Goal: Information Seeking & Learning: Learn about a topic

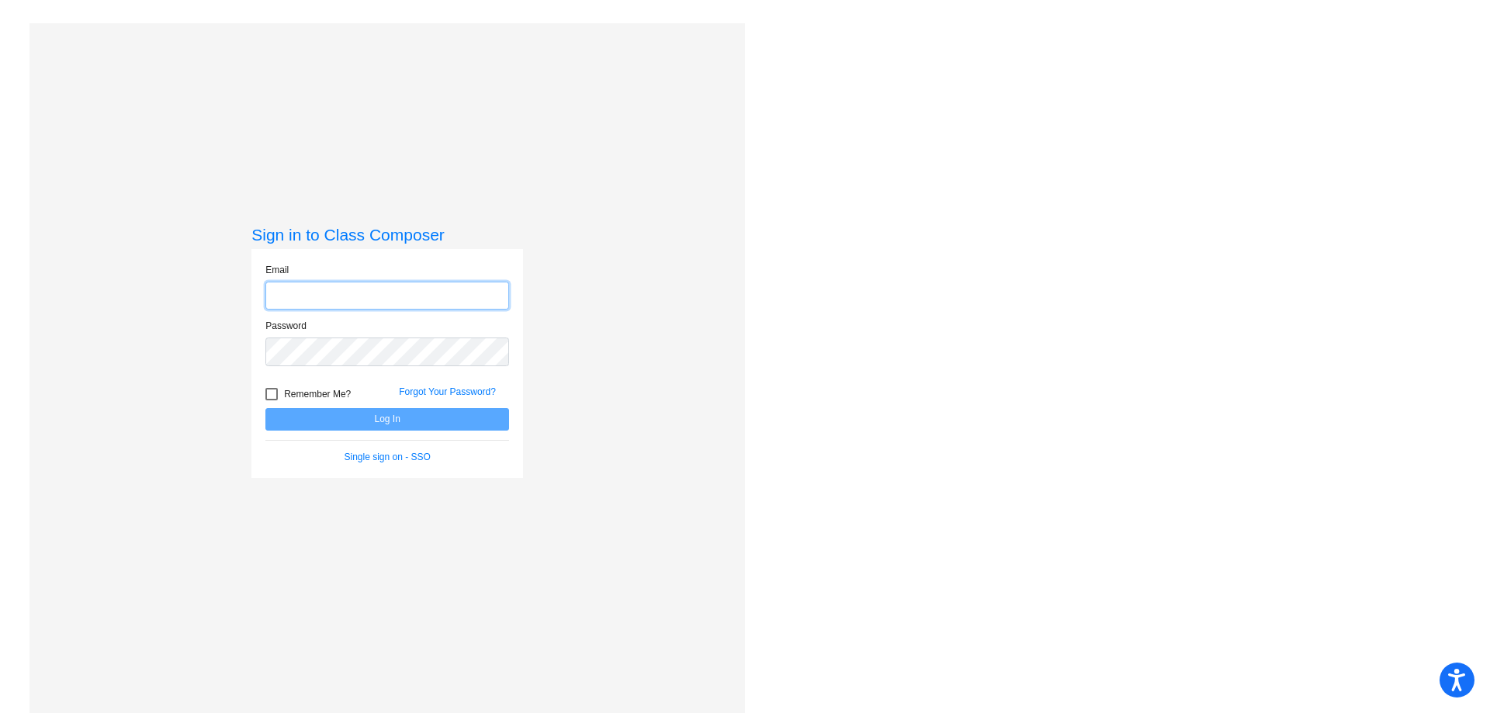
type input "[EMAIL_ADDRESS][DOMAIN_NAME]"
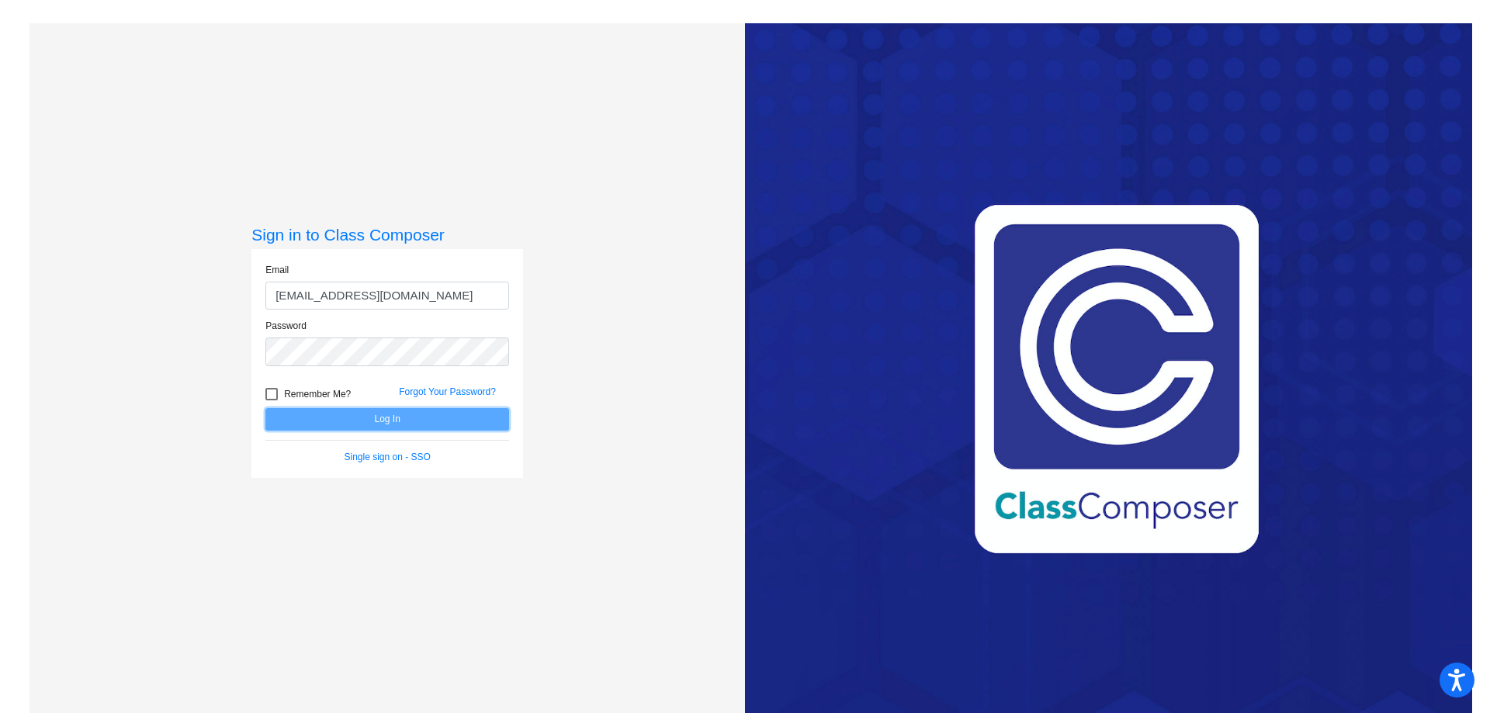
click at [436, 420] on button "Log In" at bounding box center [387, 419] width 244 height 23
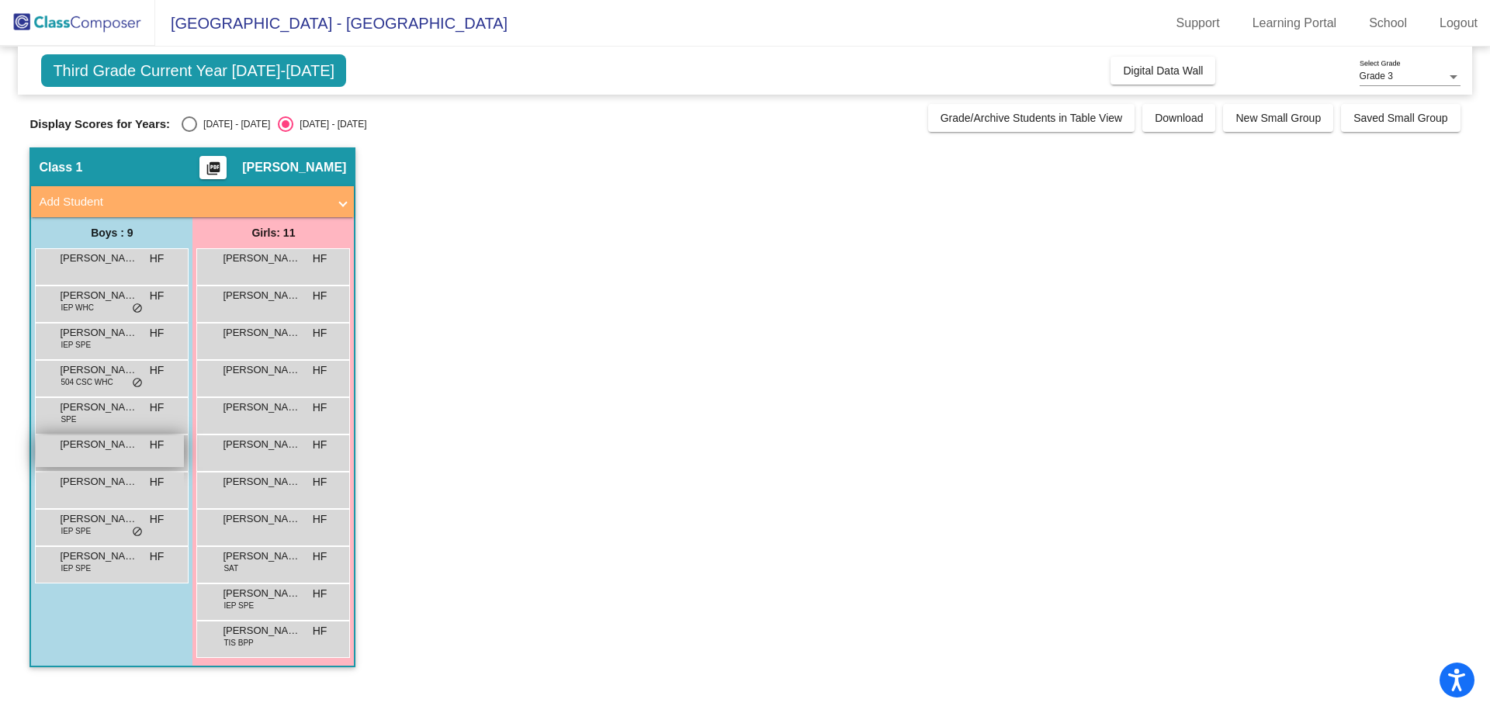
click at [95, 464] on div "Greyson [PERSON_NAME] lock do_not_disturb_alt" at bounding box center [110, 451] width 148 height 32
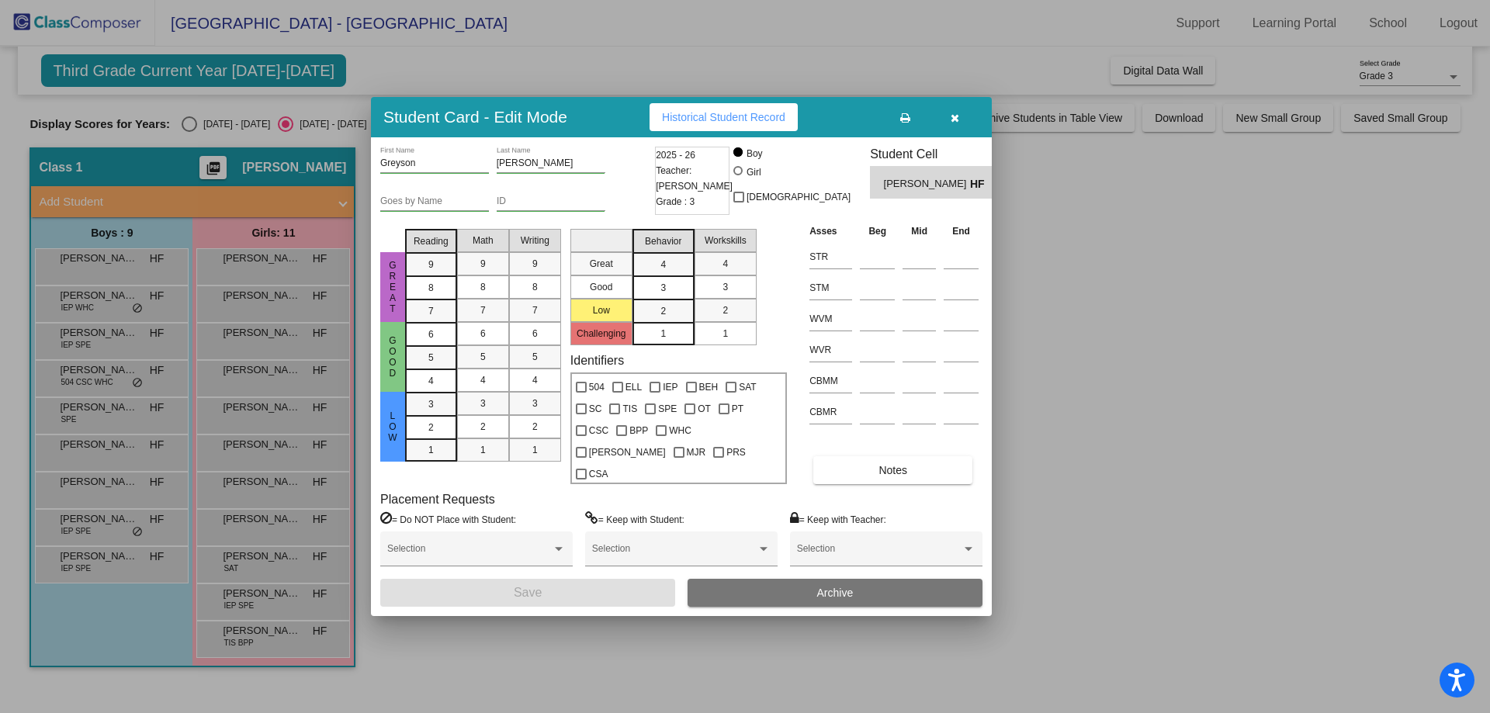
click at [193, 118] on div at bounding box center [745, 356] width 1490 height 713
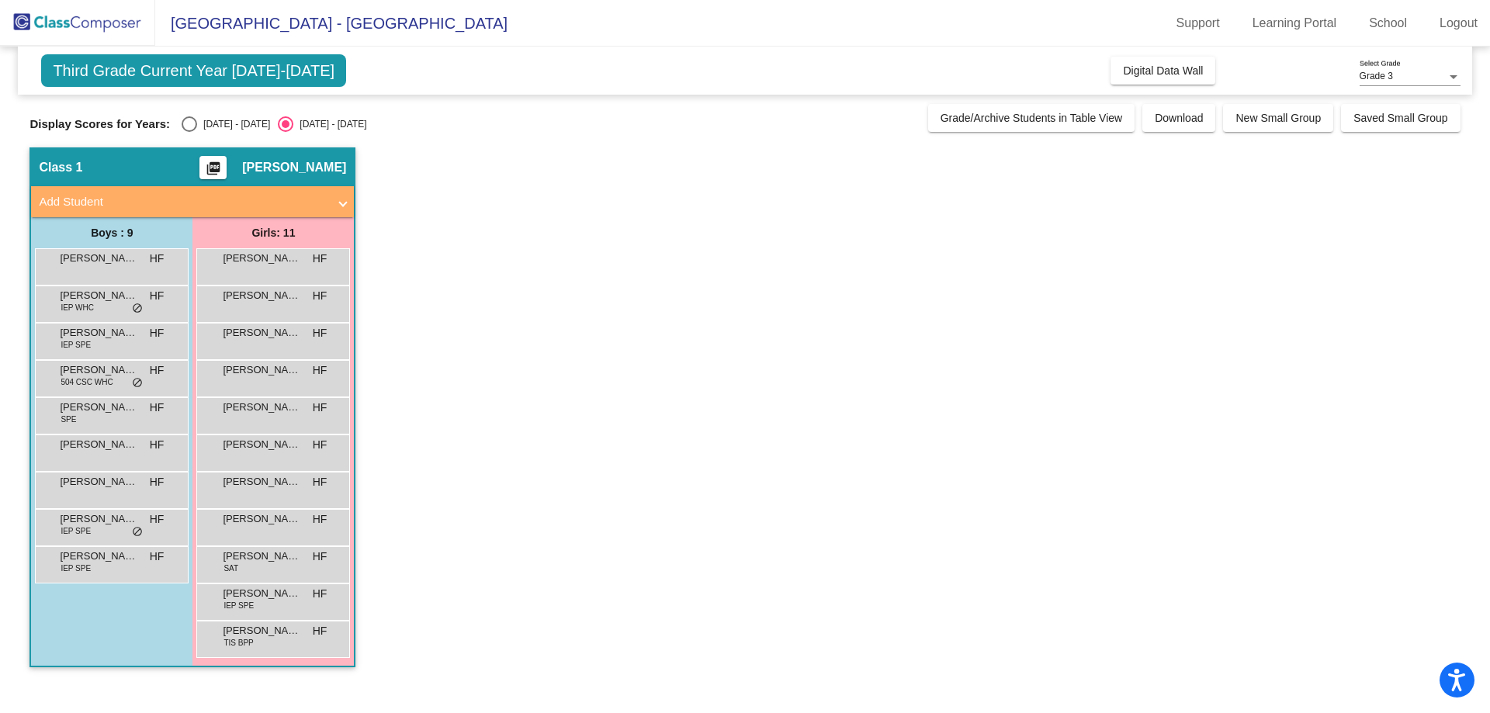
click at [189, 116] on div "Display Scores for Years: [DATE] - [DATE] [DATE] - [DATE] Grade/Archive Student…" at bounding box center [744, 118] width 1431 height 28
click at [191, 127] on div "Select an option" at bounding box center [190, 124] width 16 height 16
click at [189, 132] on input "[DATE] - [DATE]" at bounding box center [189, 132] width 1 height 1
radio input "true"
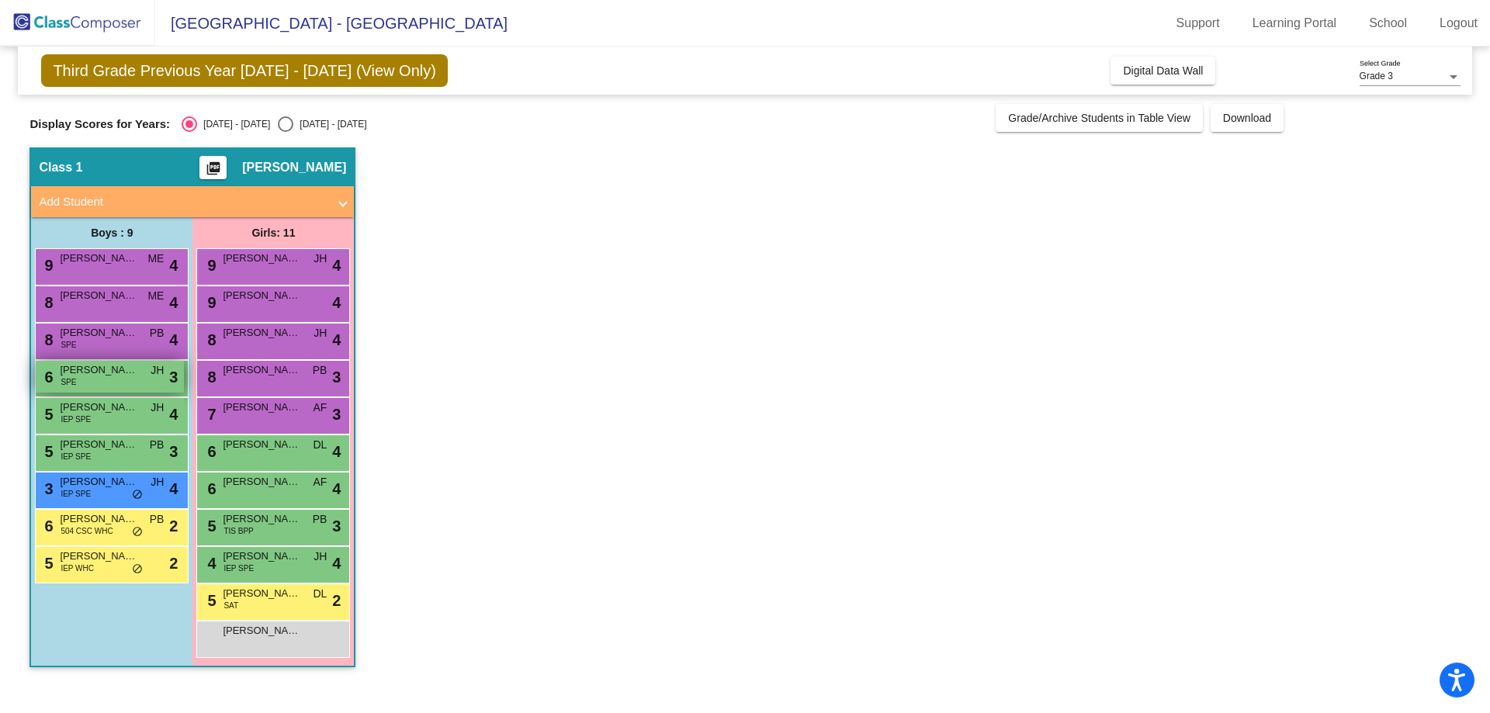
click at [127, 380] on div "6 [PERSON_NAME] SPE JH lock do_not_disturb_alt 3" at bounding box center [110, 377] width 148 height 32
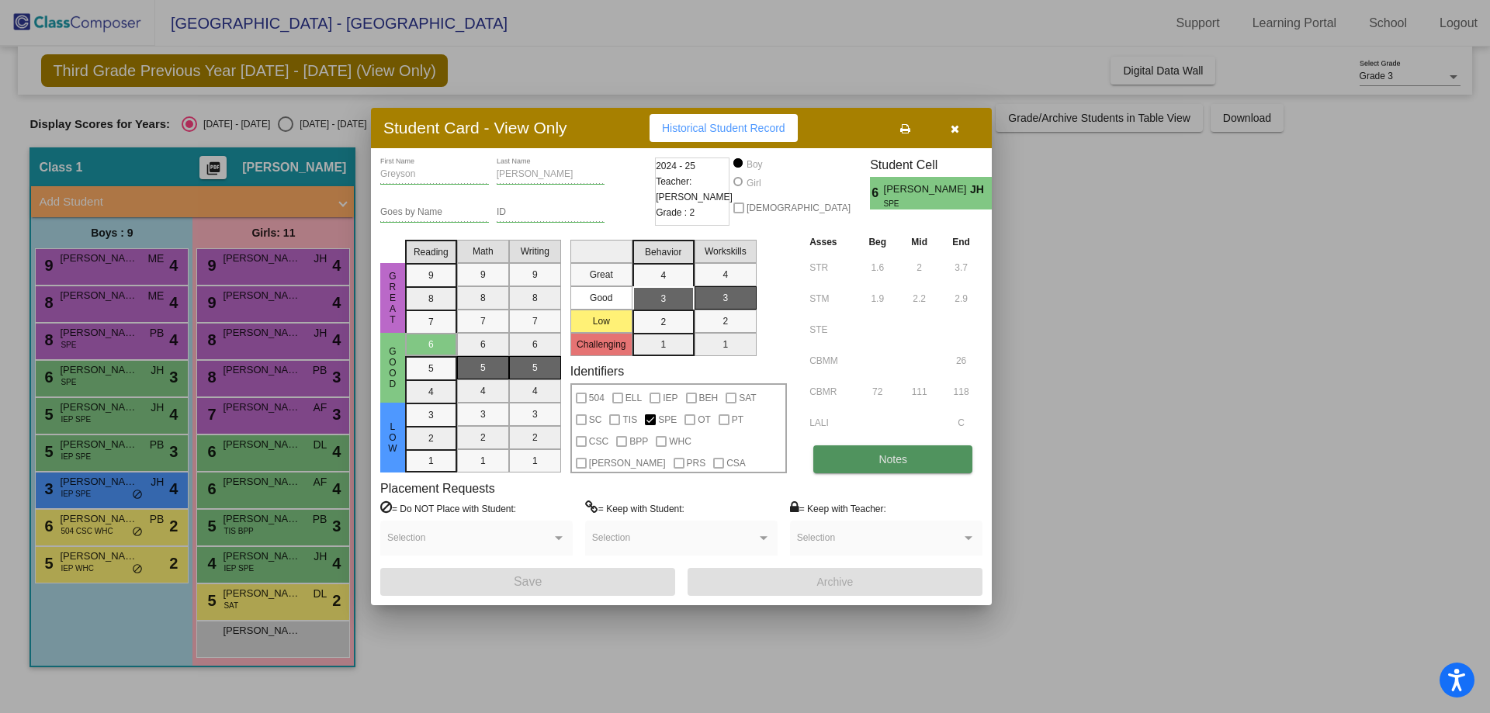
click at [911, 461] on button "Notes" at bounding box center [892, 460] width 159 height 28
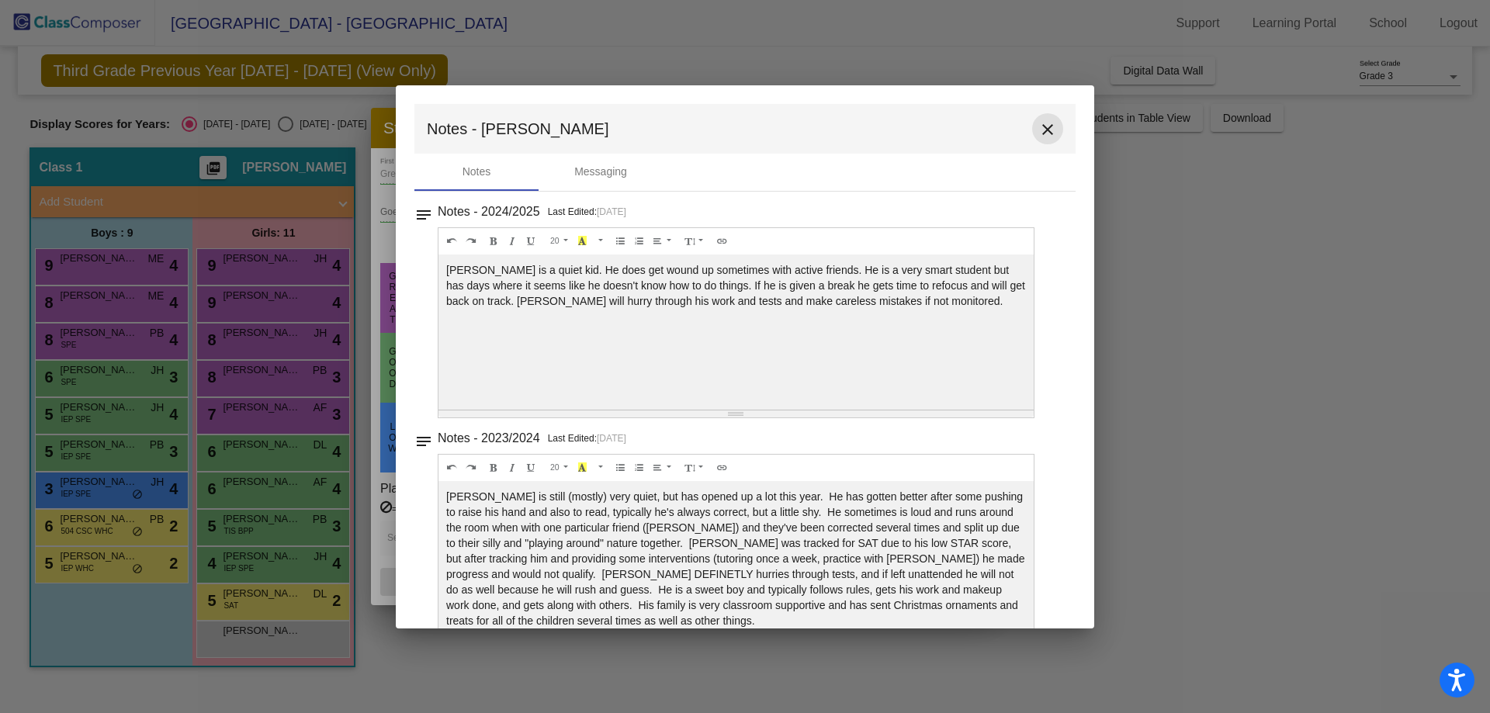
click at [1042, 119] on button "close" at bounding box center [1047, 128] width 31 height 31
